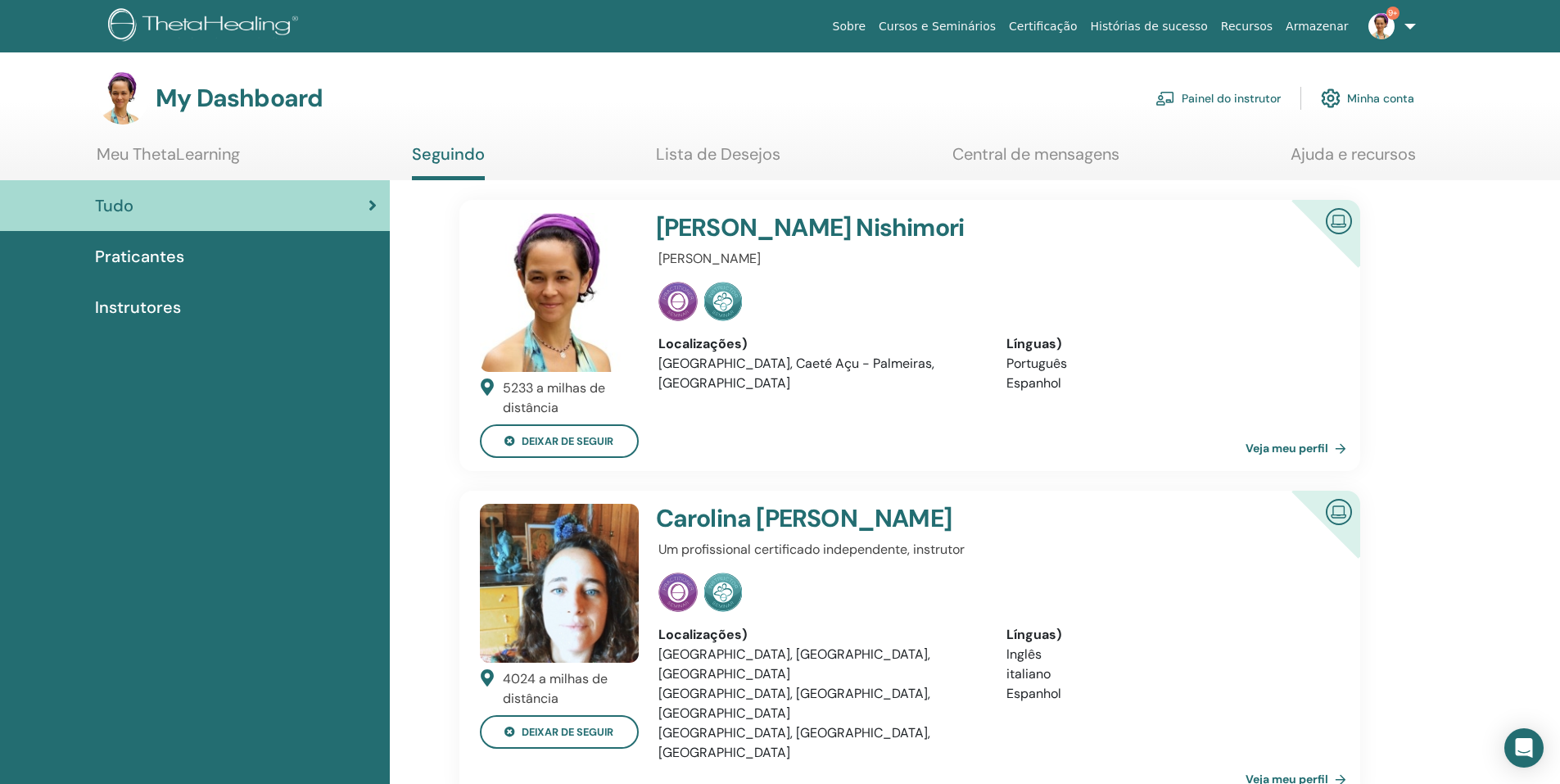
click at [1248, 98] on link "Painel do instrutor" at bounding box center [1218, 98] width 125 height 36
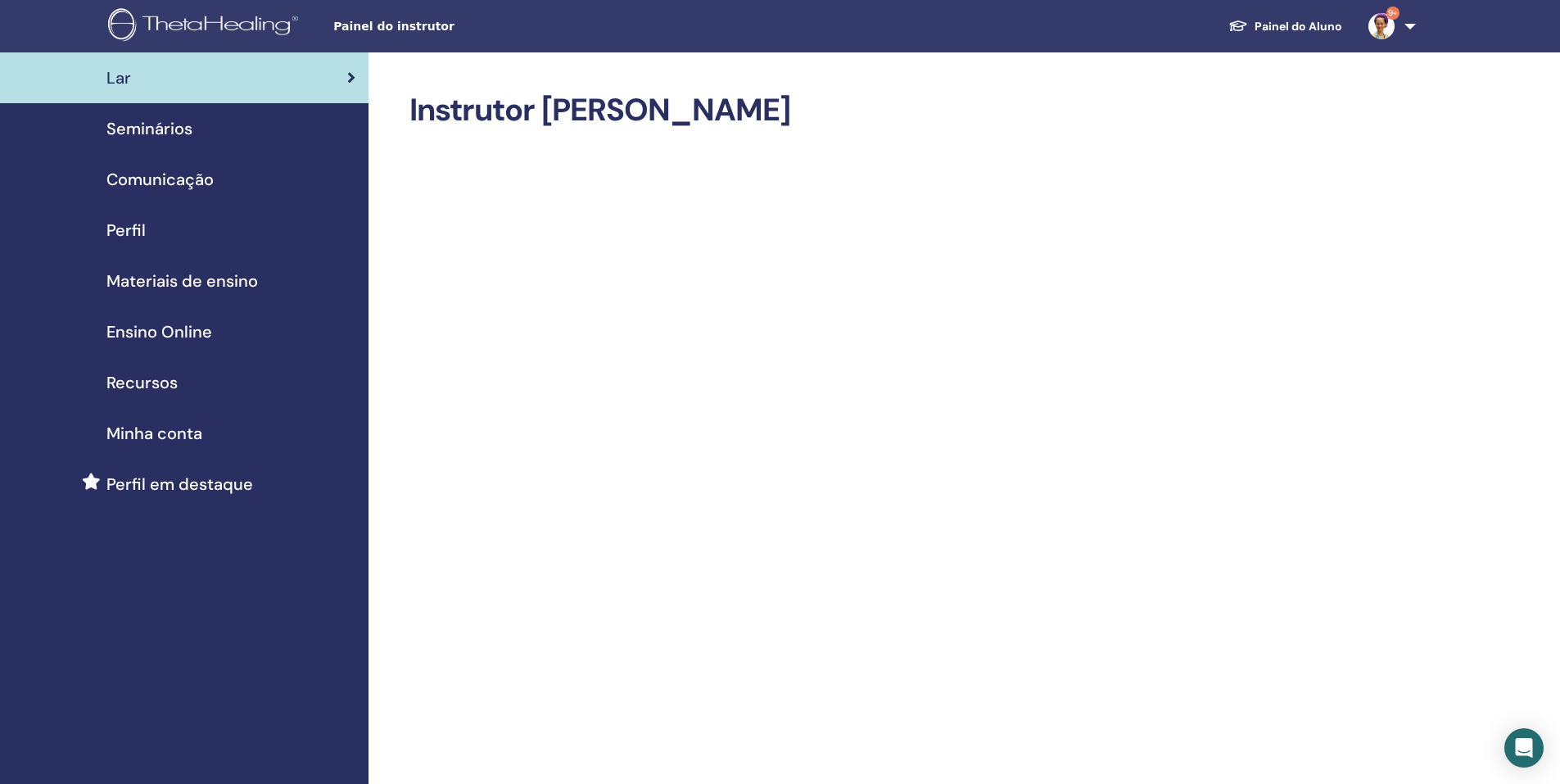
click at [245, 135] on div "Seminários" at bounding box center [185, 128] width 342 height 24
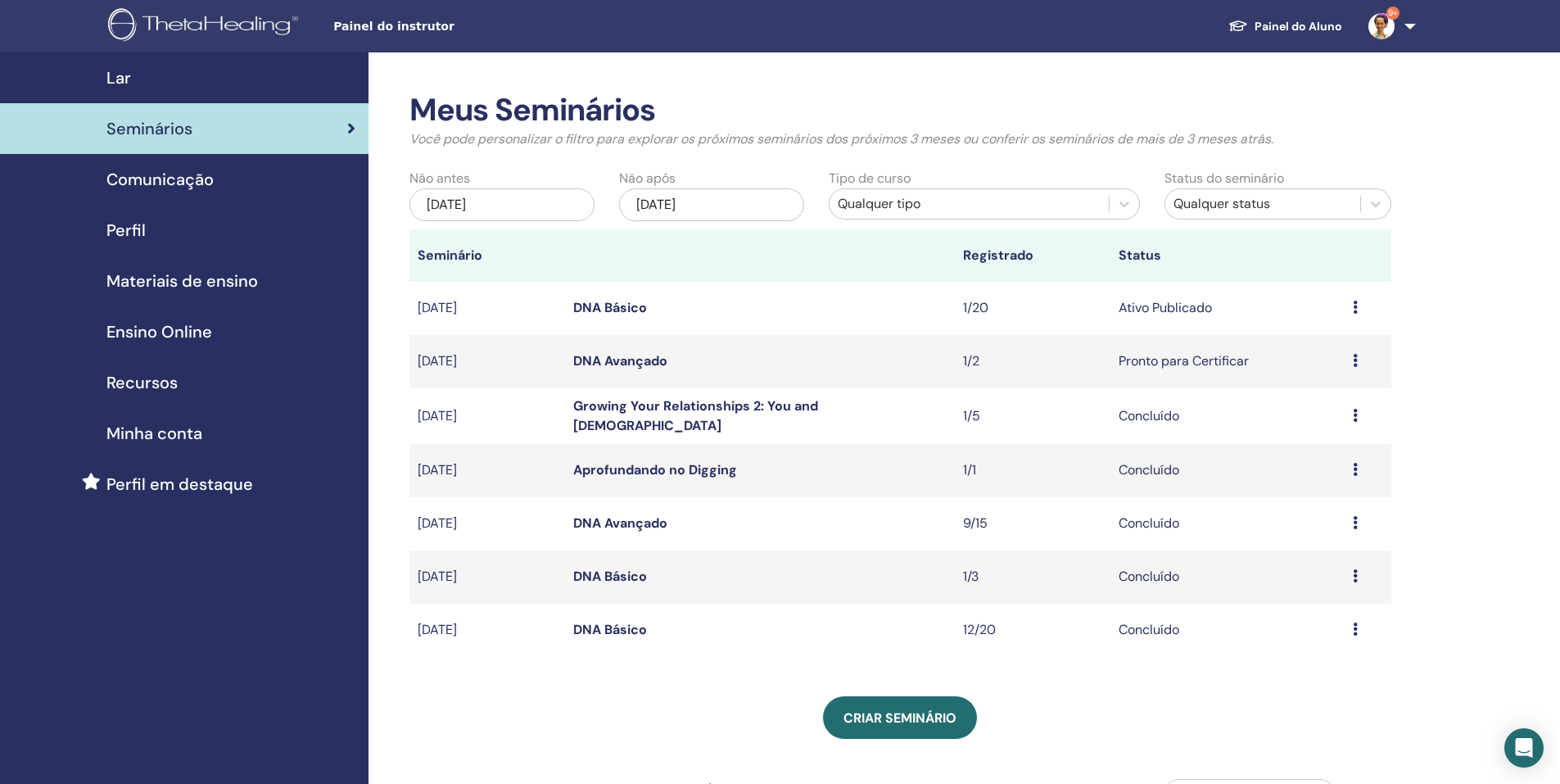
click at [632, 306] on link "DNA Básico" at bounding box center [610, 307] width 74 height 17
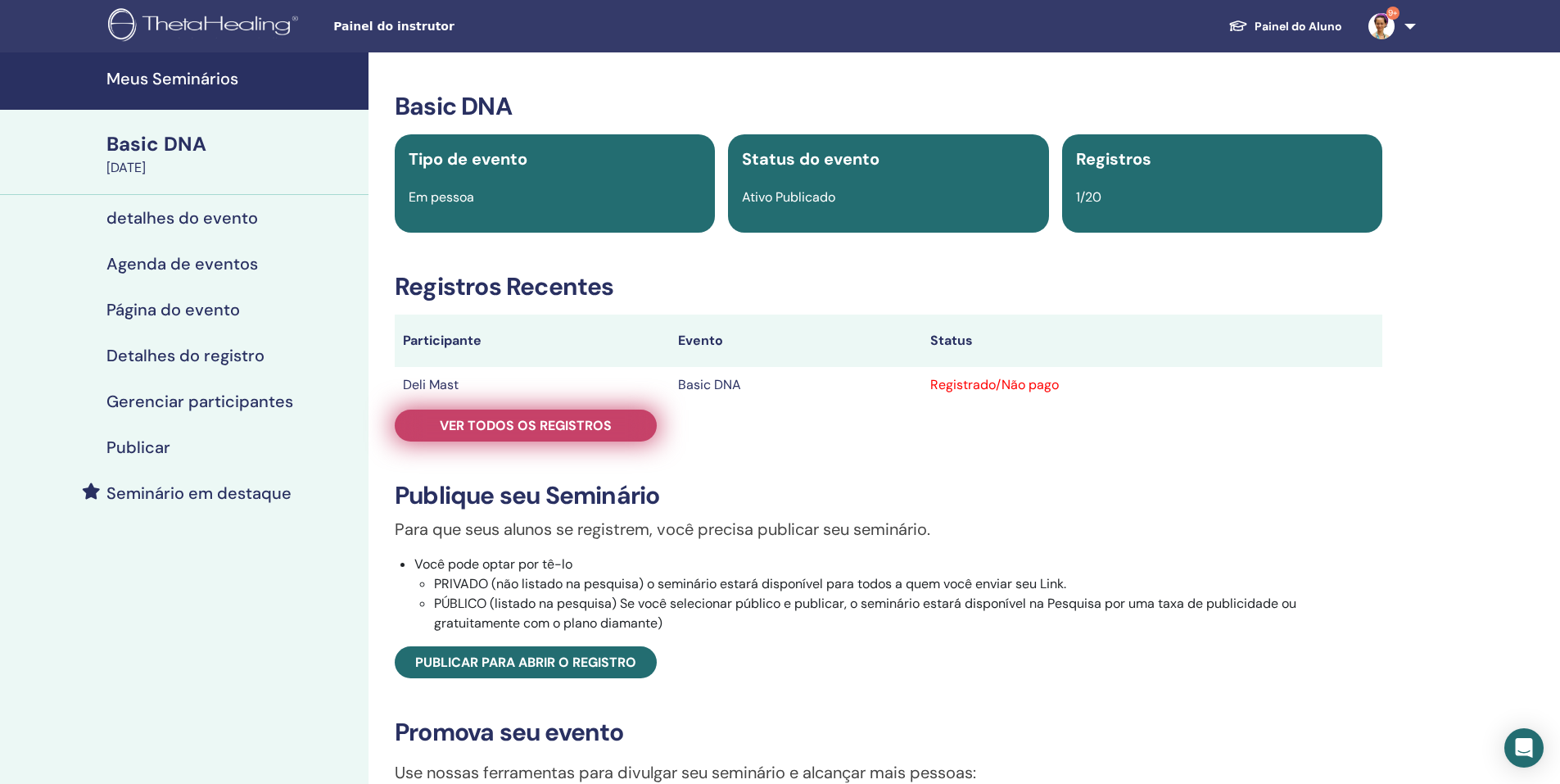
click at [613, 422] on link "Ver todos os registros" at bounding box center [526, 425] width 262 height 32
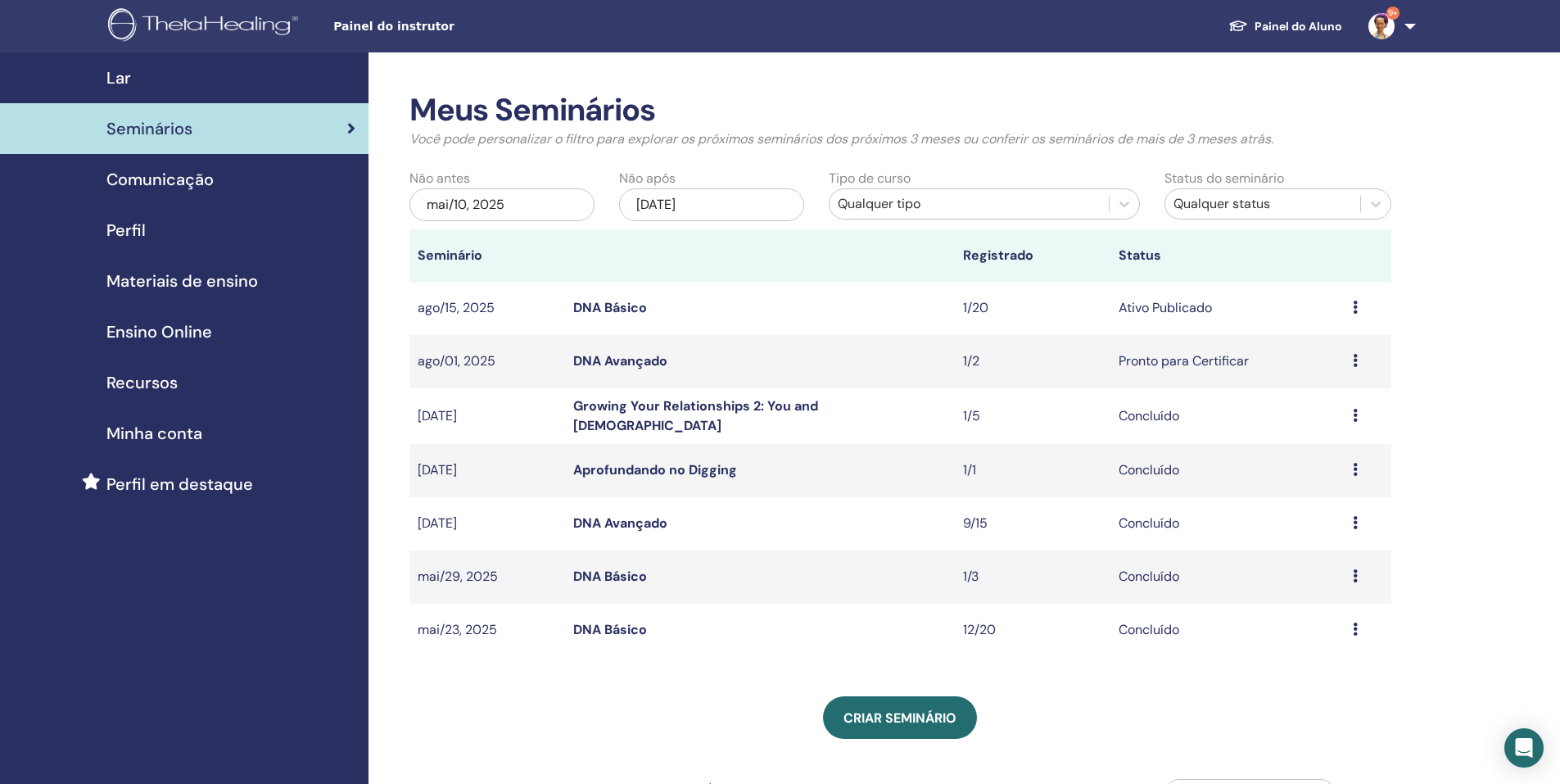
click at [636, 305] on link "DNA Básico" at bounding box center [610, 307] width 74 height 17
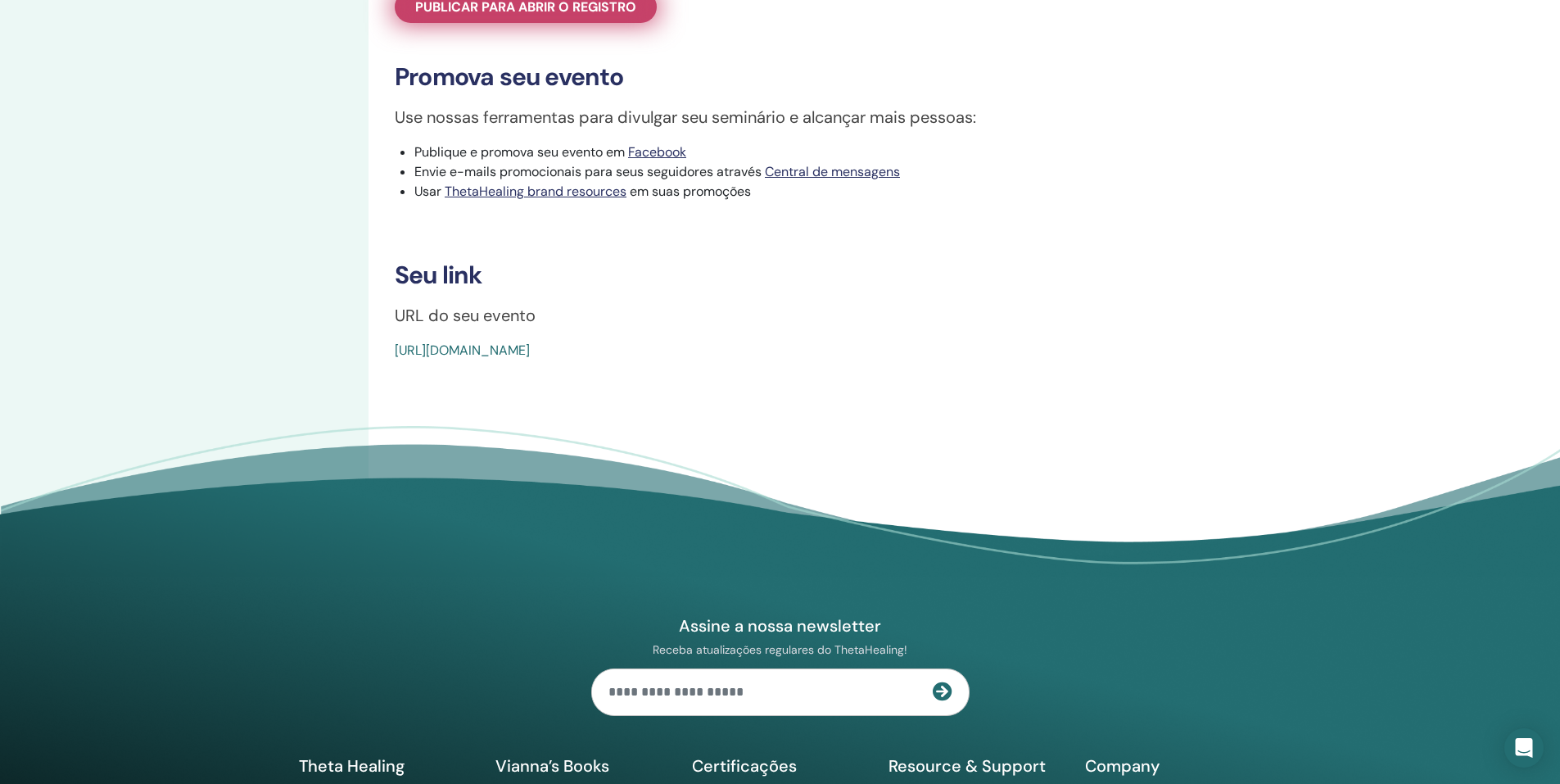
click at [574, 15] on span "Publicar para abrir o registro" at bounding box center [526, 6] width 221 height 17
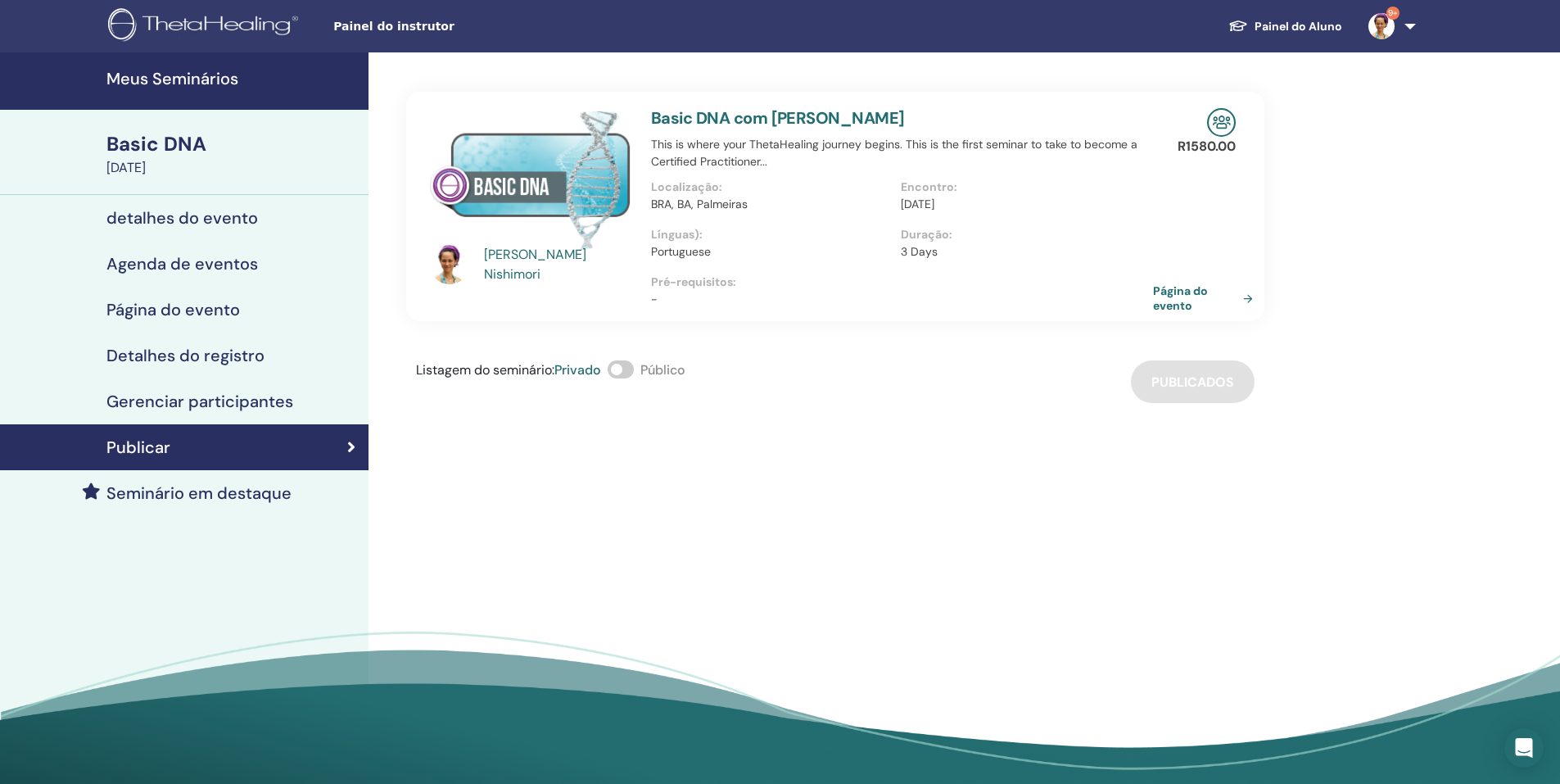
click at [1163, 295] on link "Página do evento" at bounding box center [1206, 298] width 106 height 30
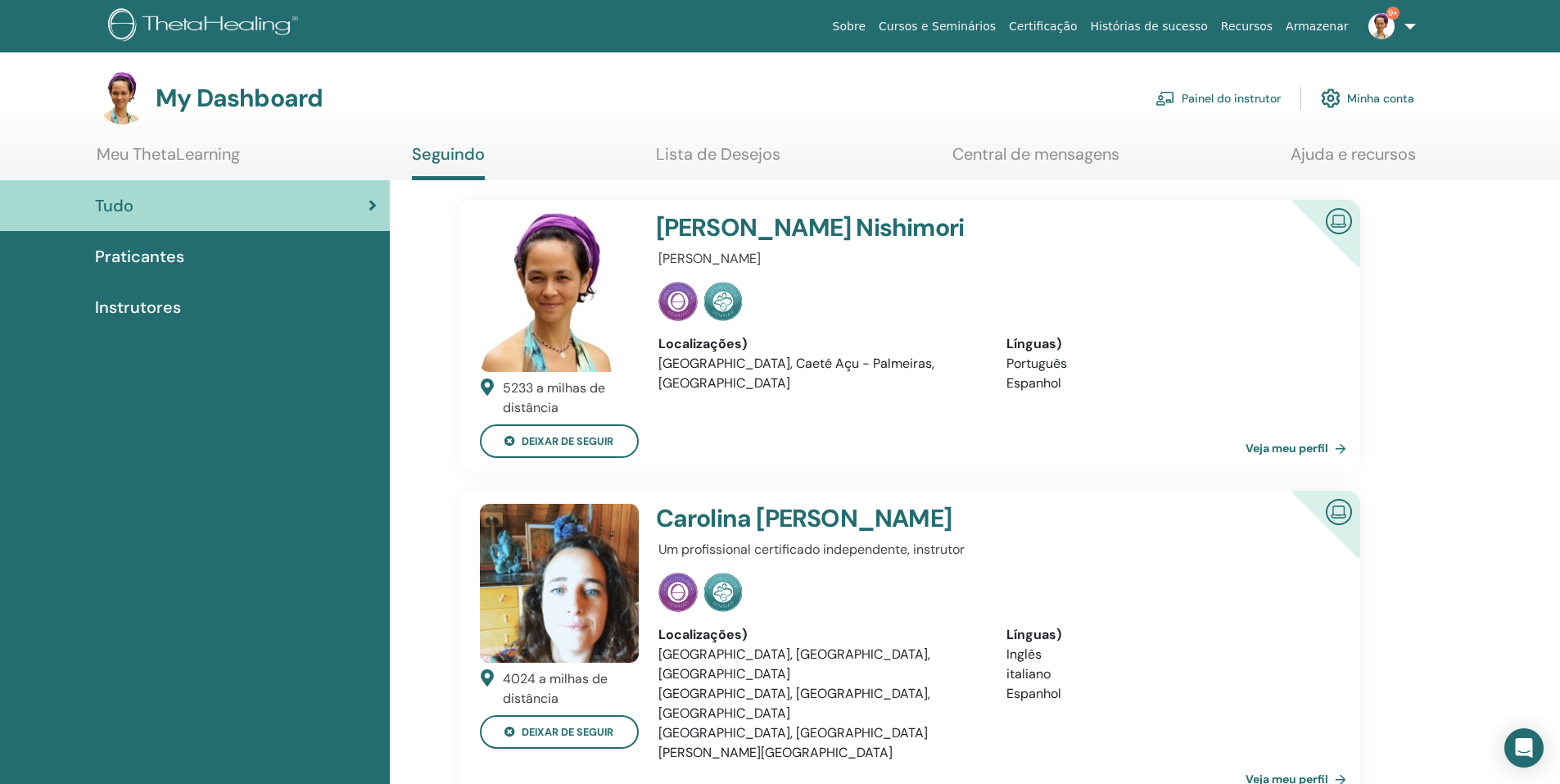
click at [1226, 91] on link "Painel do instrutor" at bounding box center [1218, 98] width 125 height 36
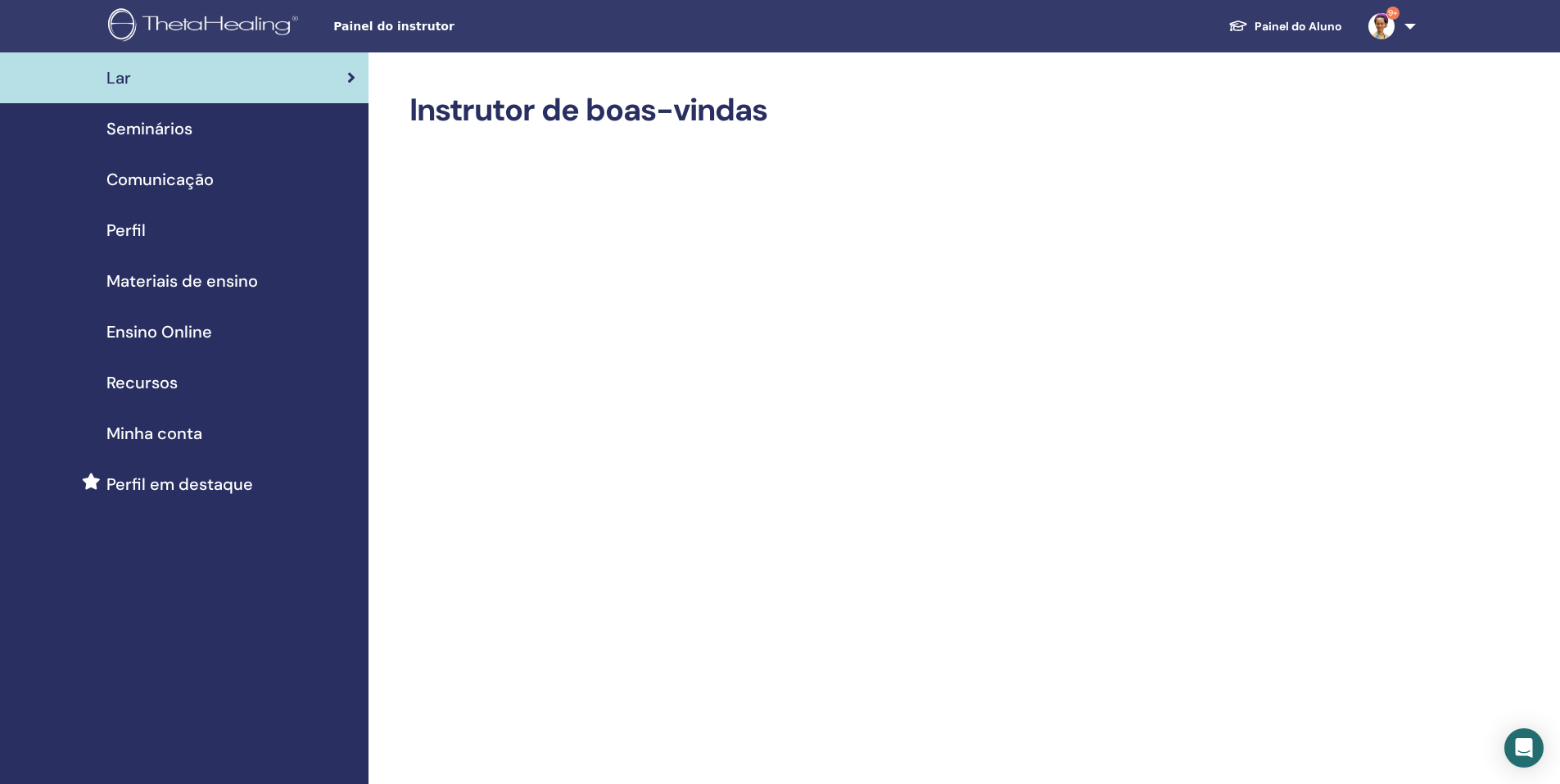
click at [241, 286] on span "Materiais de ensino" at bounding box center [182, 280] width 151 height 24
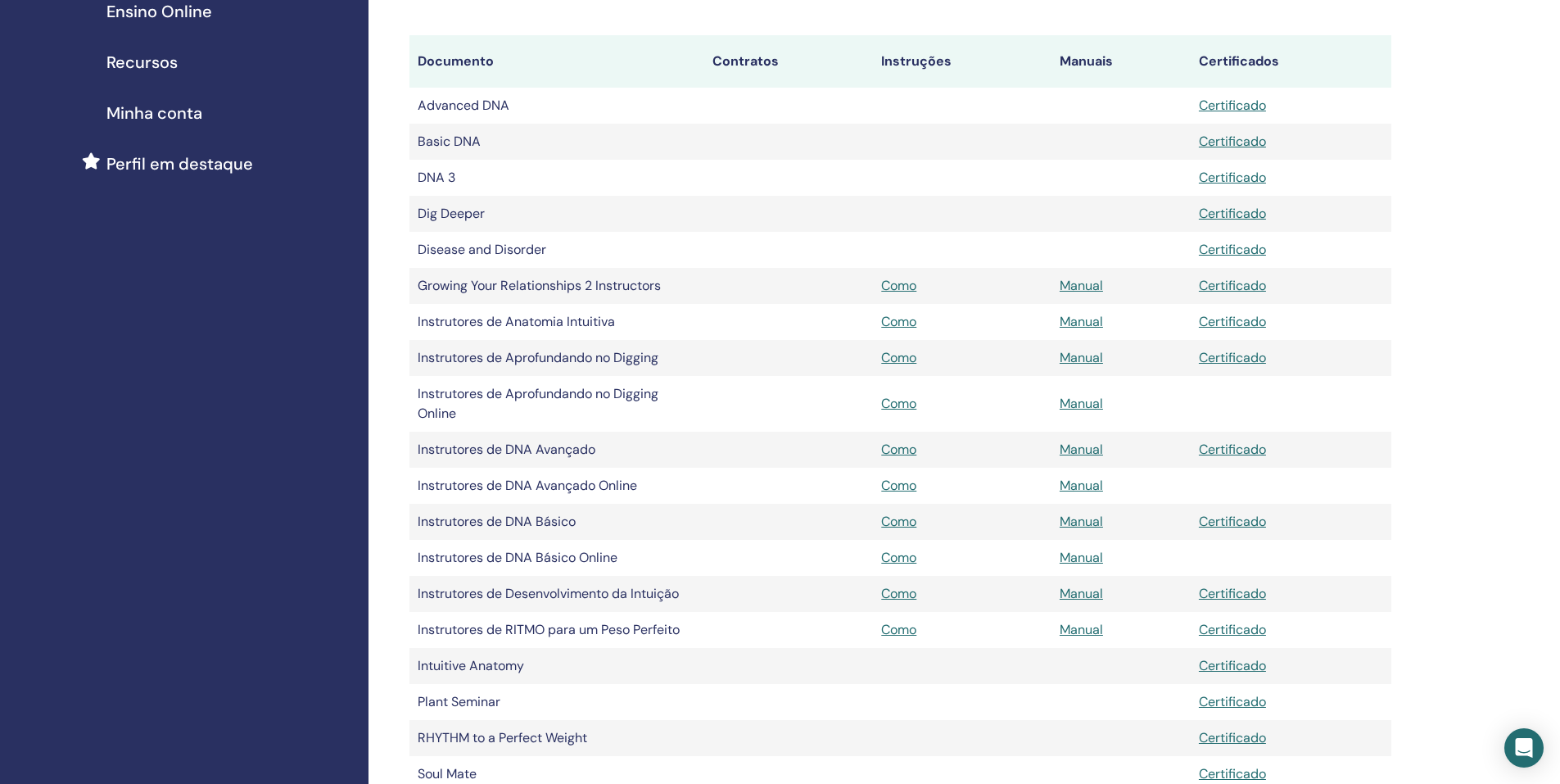
scroll to position [328, 0]
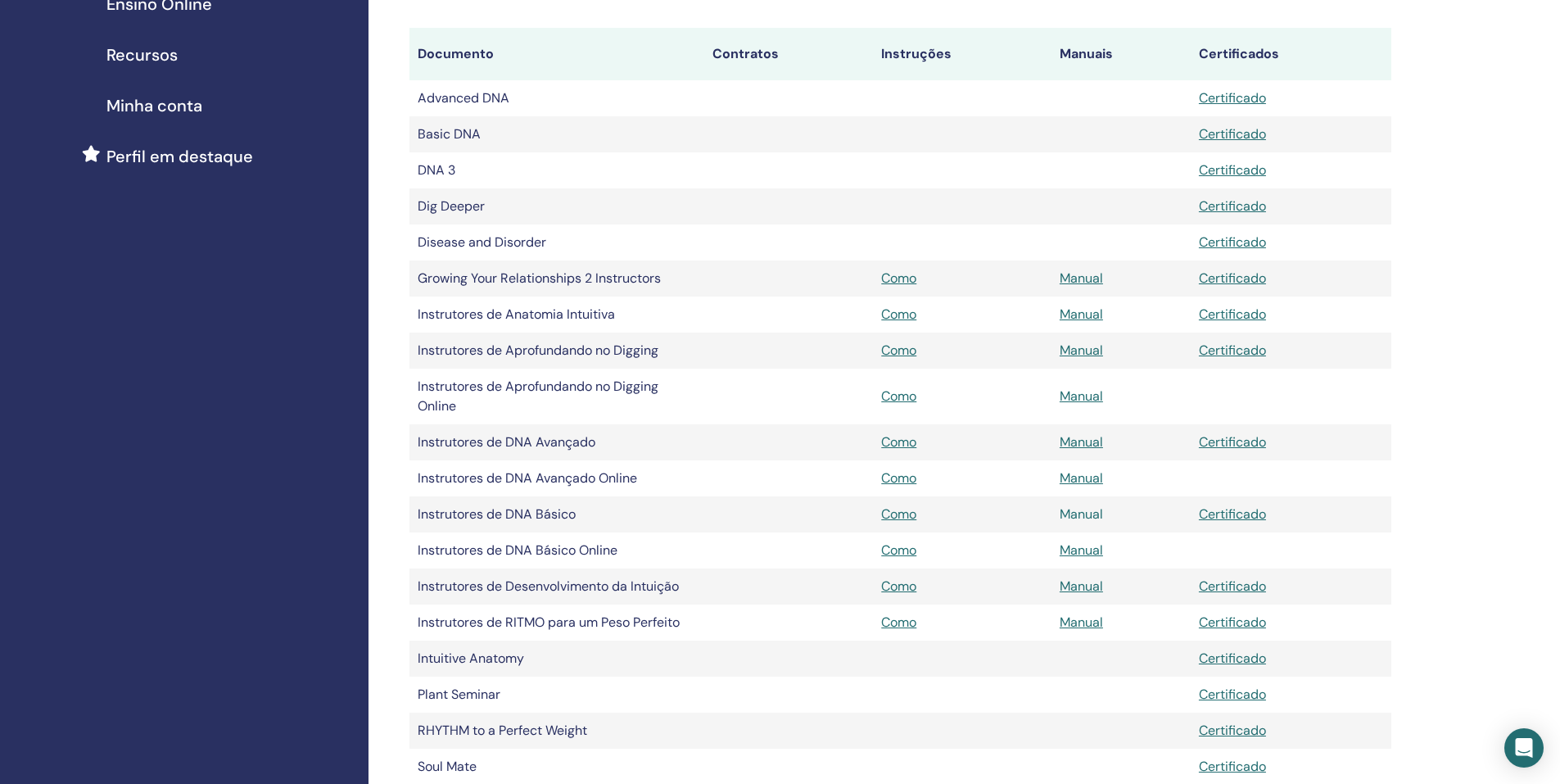
click at [1088, 511] on link "Manual" at bounding box center [1081, 513] width 43 height 17
